Goal: Transaction & Acquisition: Purchase product/service

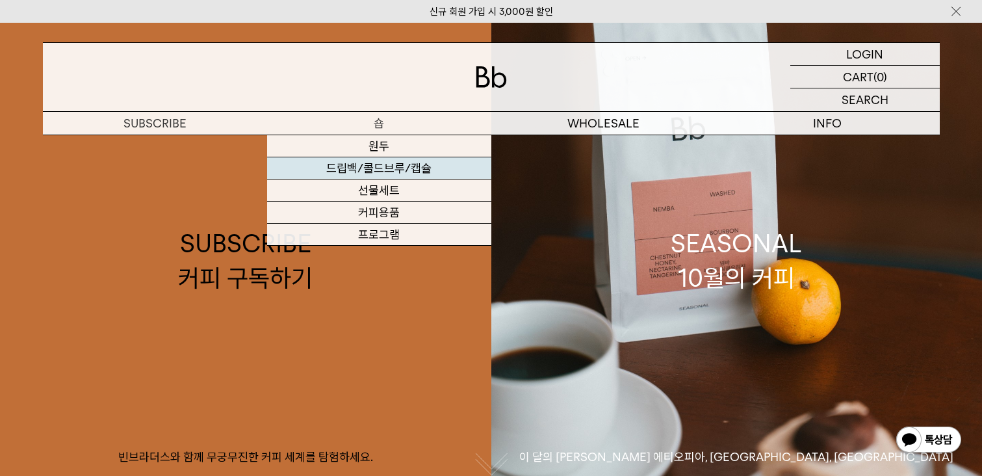
click at [389, 170] on link "드립백/콜드브루/캡슐" at bounding box center [379, 168] width 224 height 22
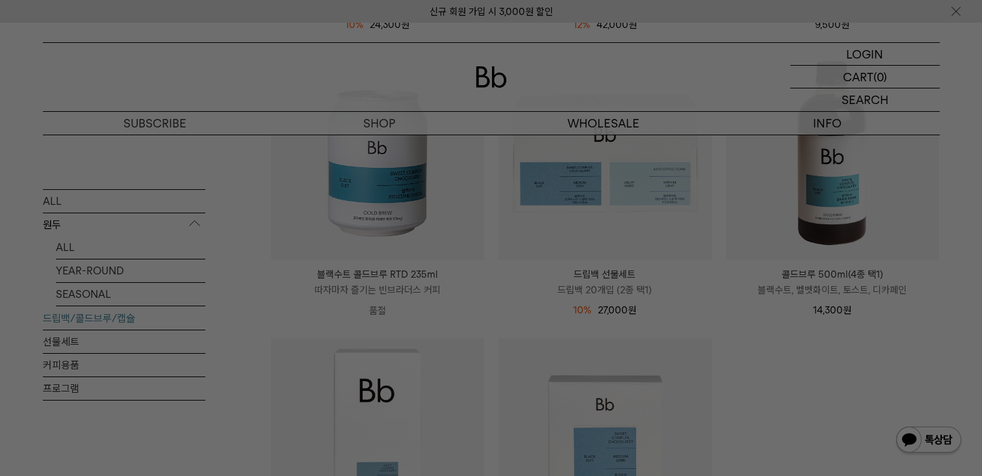
scroll to position [509, 0]
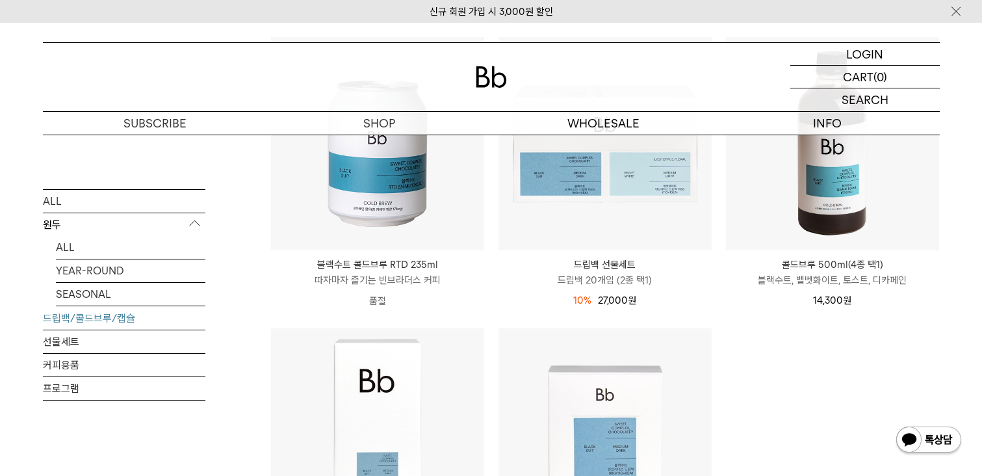
click at [908, 452] on img at bounding box center [929, 440] width 68 height 31
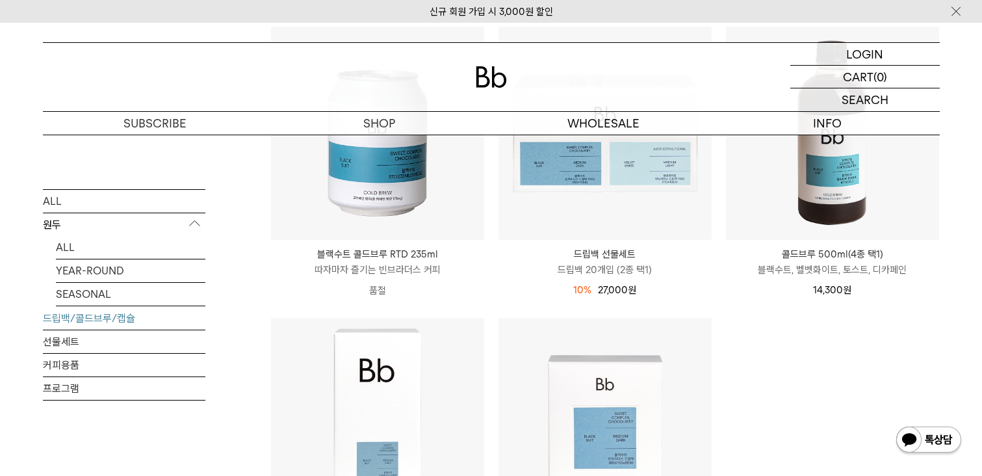
scroll to position [517, 0]
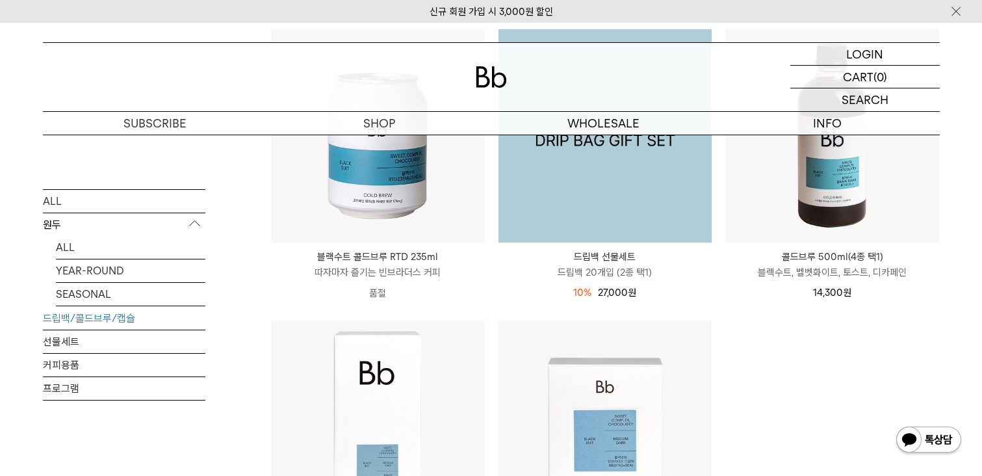
click at [611, 202] on img at bounding box center [604, 135] width 213 height 213
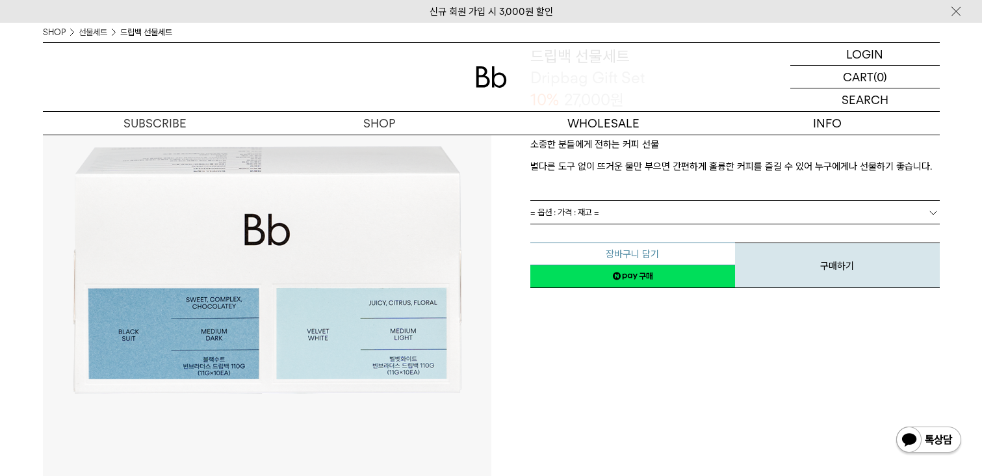
scroll to position [116, 0]
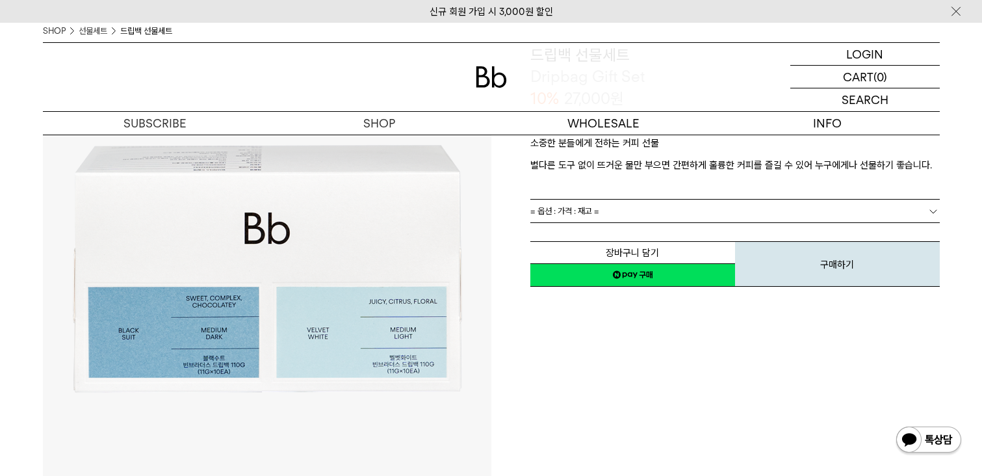
click at [670, 217] on link "= 옵션 : 가격 : 재고 =" at bounding box center [734, 210] width 409 height 23
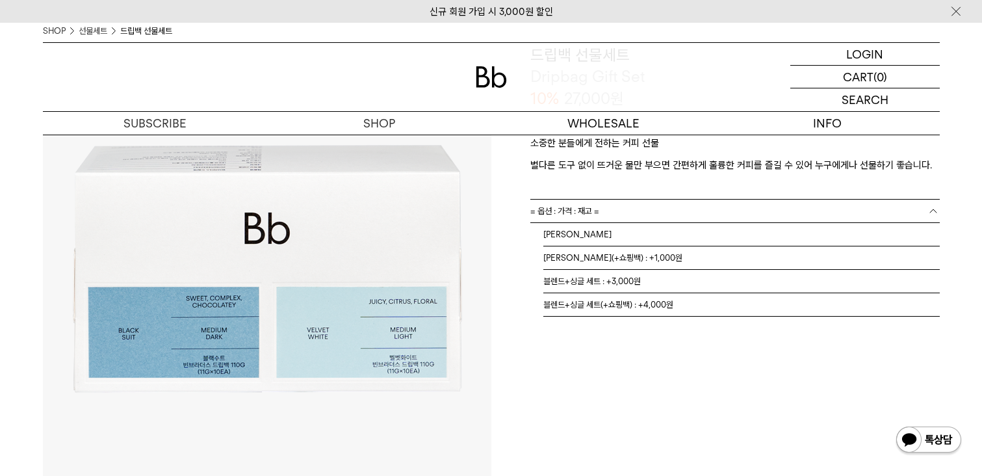
click at [670, 217] on link "= 옵션 : 가격 : 재고 =" at bounding box center [734, 210] width 409 height 23
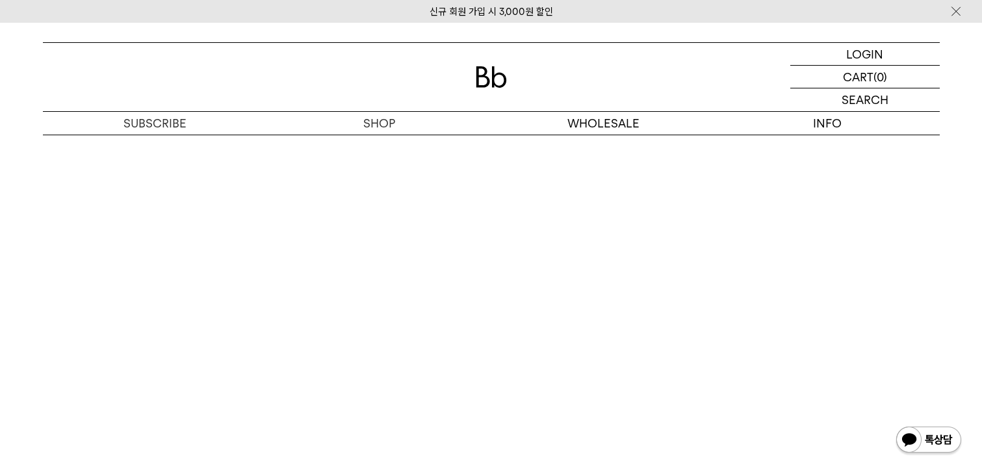
scroll to position [3213, 0]
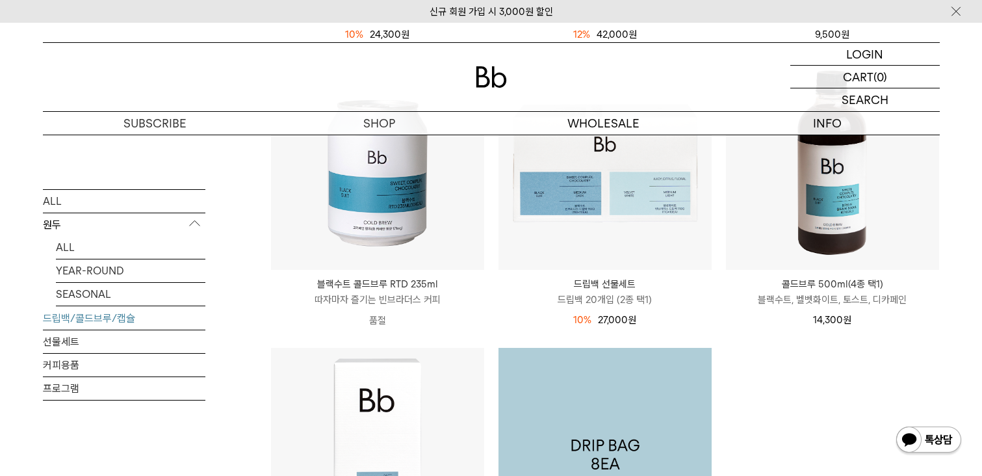
scroll to position [489, 0]
click at [634, 390] on img at bounding box center [604, 454] width 213 height 213
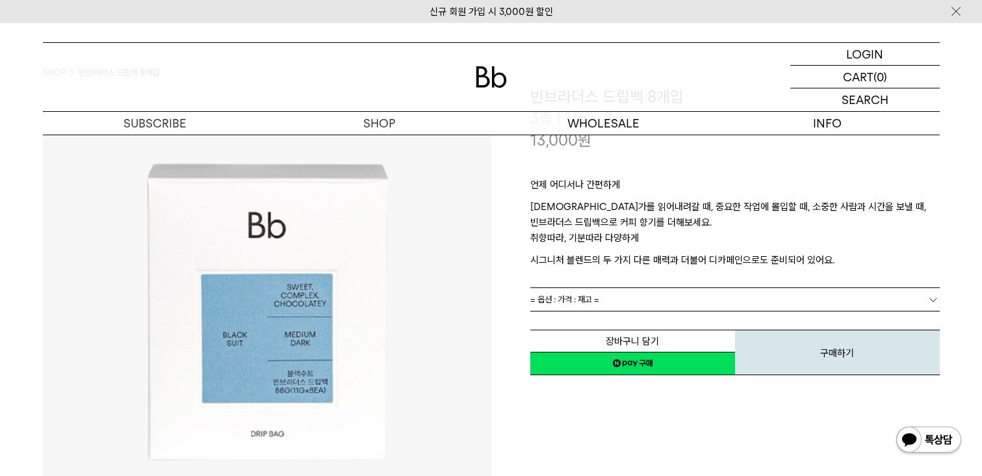
scroll to position [139, 0]
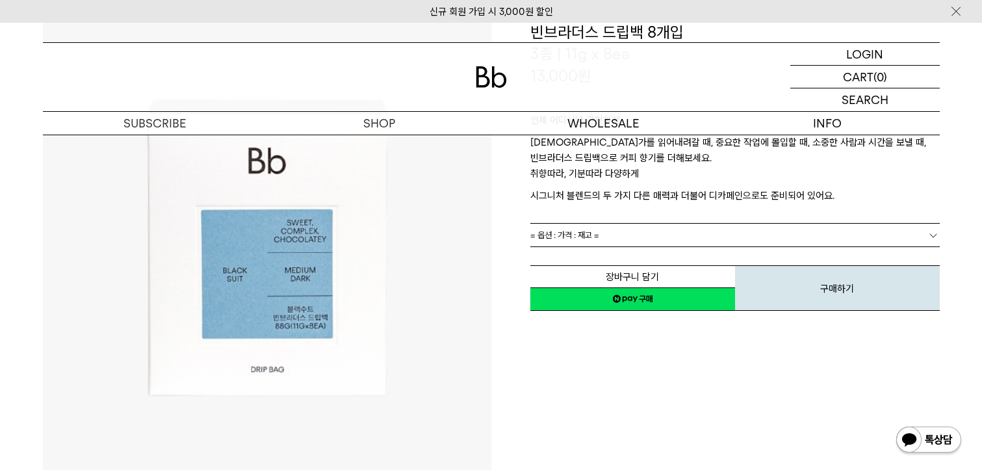
click at [636, 222] on div "언제 어디서나 간편하게 무언가를 읽어내려갈 때, 중요한 작업에 몰입할 때, 소중한 사람과 시간을 보낼 때, 빈브라더스 드립백으로 커피 향기를 …" at bounding box center [734, 154] width 409 height 136
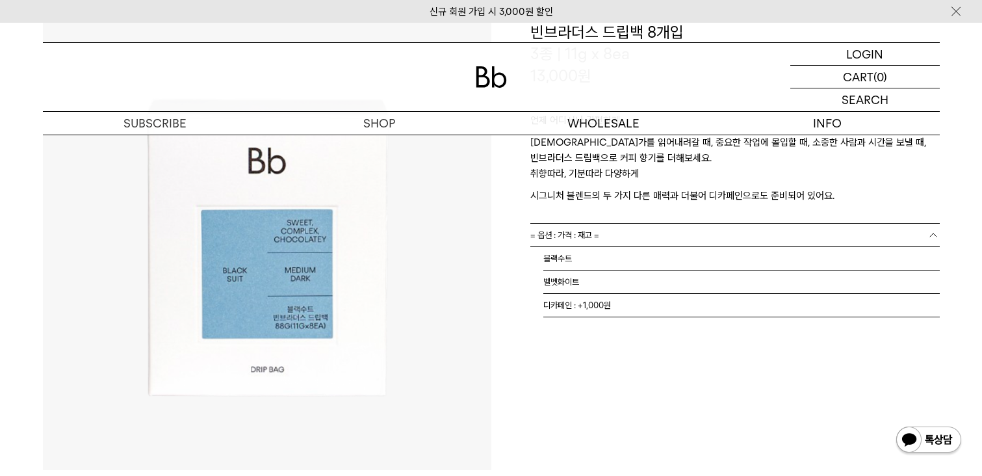
click at [634, 227] on link "= 옵션 : 가격 : 재고 =" at bounding box center [734, 235] width 409 height 23
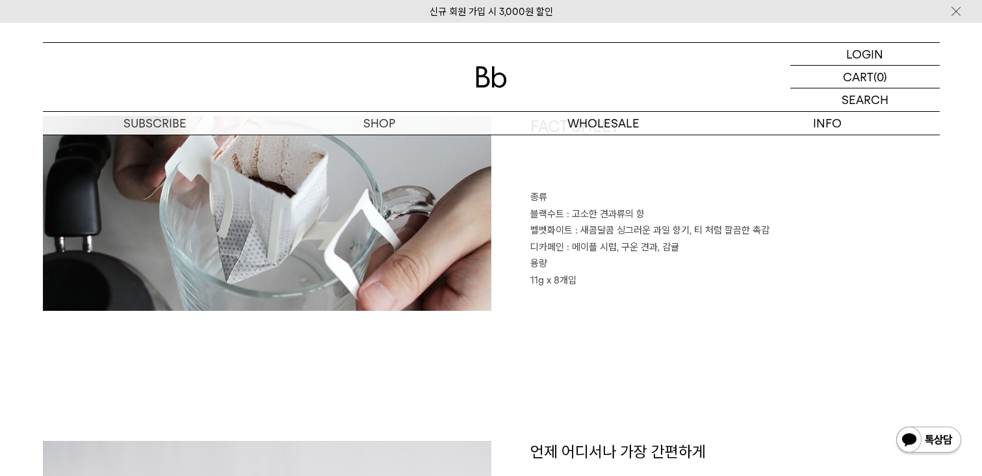
scroll to position [604, 0]
